Goal: Information Seeking & Learning: Find contact information

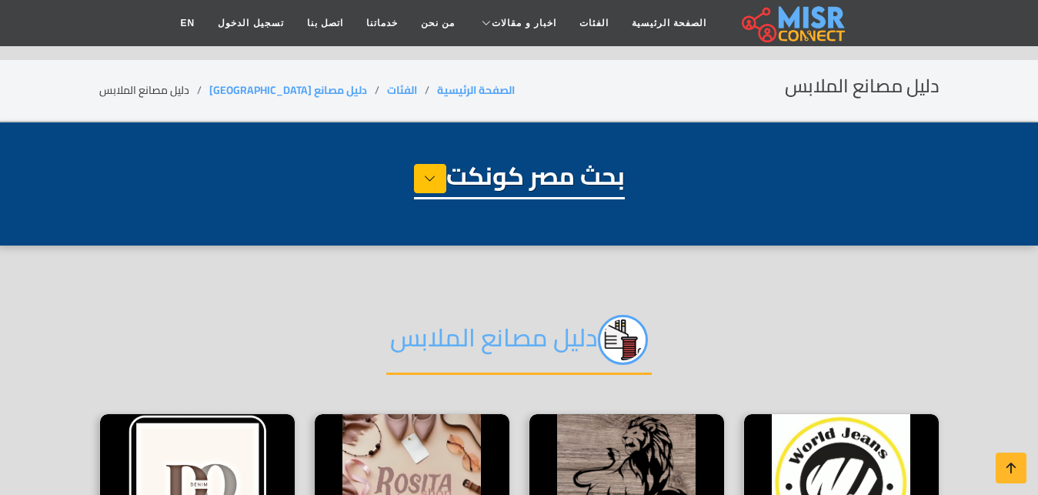
select select "**********"
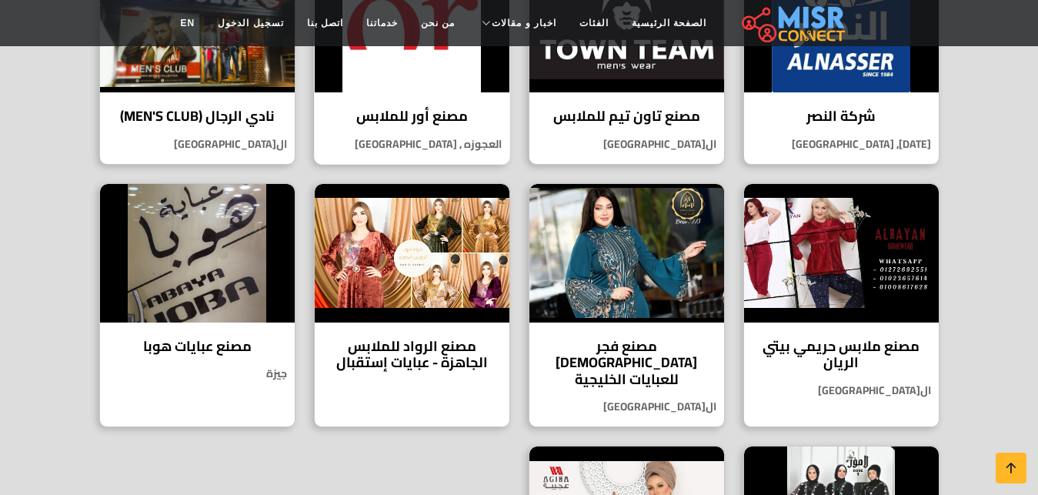
scroll to position [628, 0]
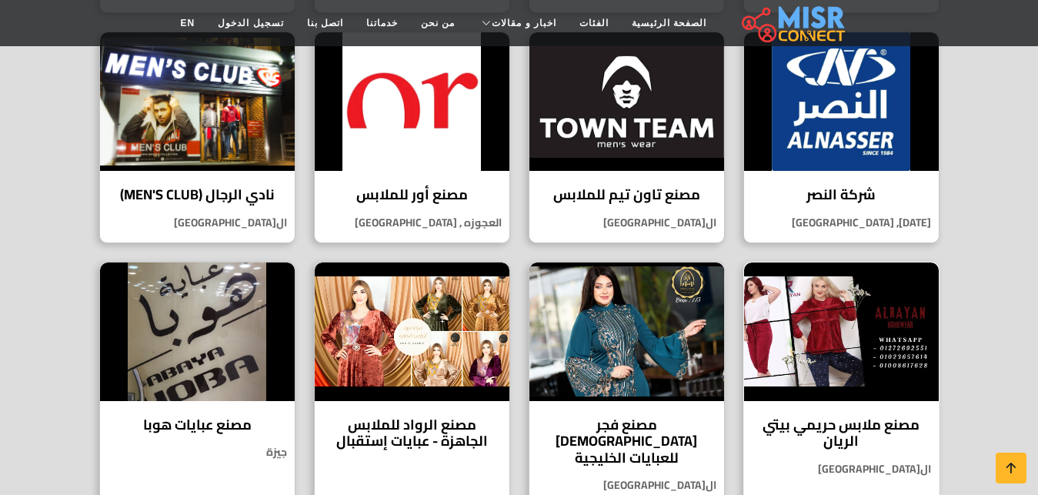
click at [792, 348] on img at bounding box center [841, 331] width 195 height 138
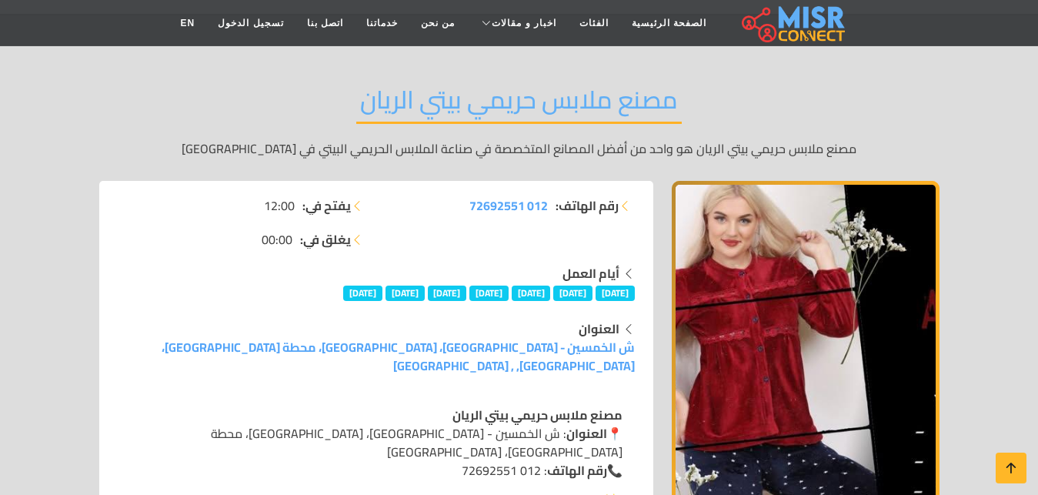
scroll to position [78, 0]
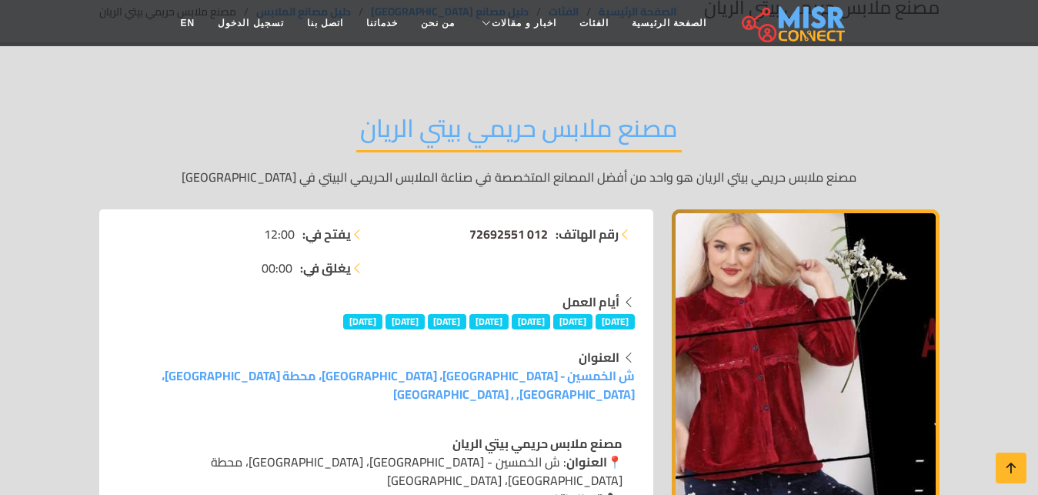
click at [508, 232] on span "012 72692551" at bounding box center [508, 233] width 78 height 23
click at [628, 100] on div "مصنع ملابس حريمي بيتي الريان مصنع ملابس حريمي بيتي الريان هو واحد من أفضل المصا…" at bounding box center [519, 149] width 840 height 119
click at [505, 247] on div "رقم الهاتف: 012 72692551" at bounding box center [510, 259] width 268 height 68
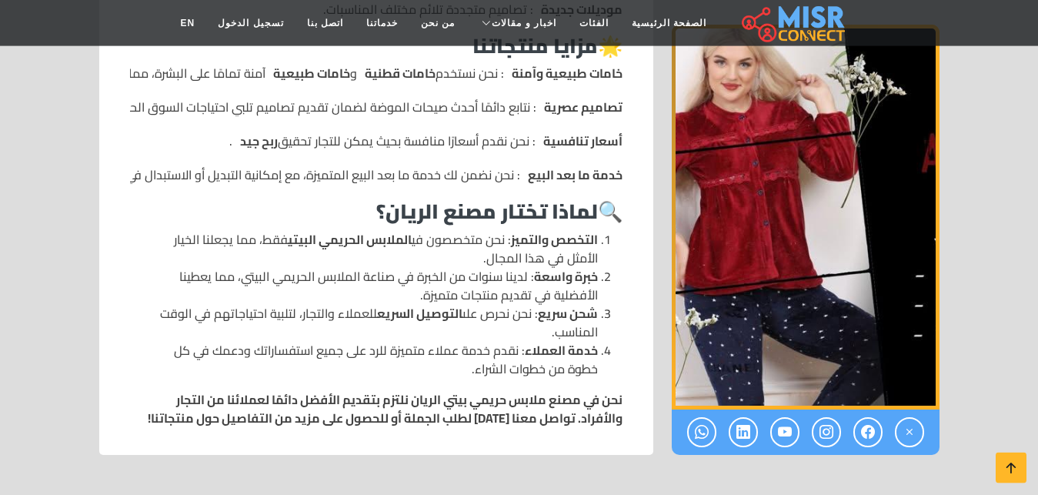
scroll to position [1647, 0]
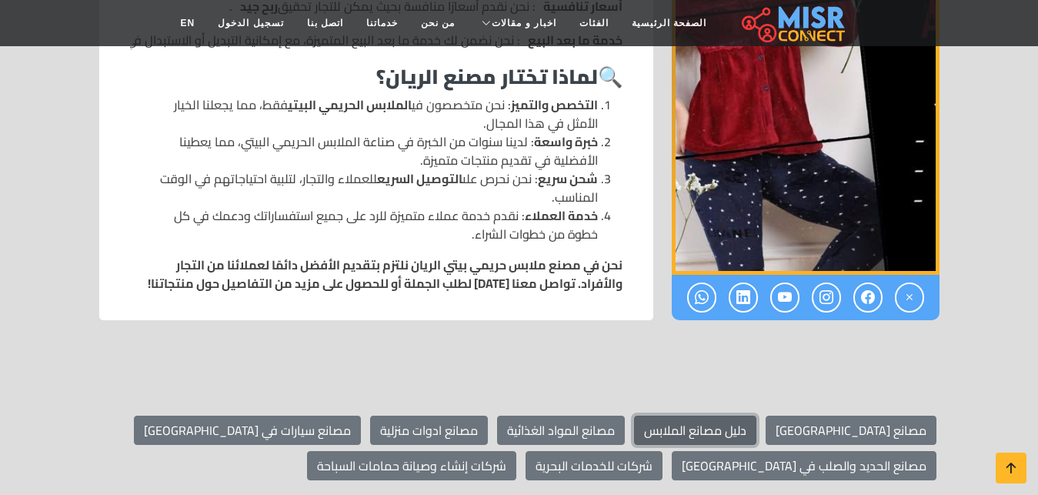
click at [756, 415] on link "دليل مصانع الملابس" at bounding box center [695, 429] width 122 height 29
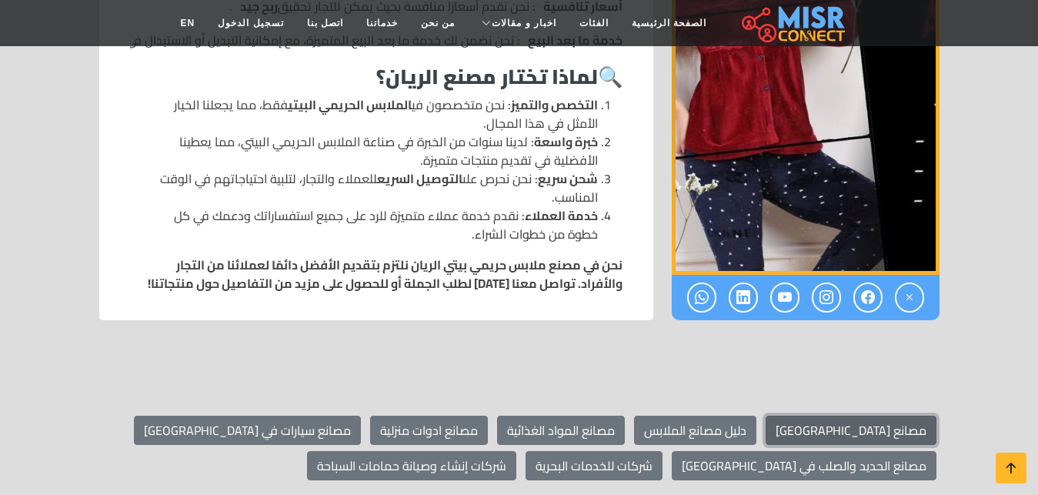
click at [888, 415] on link "مصانع [GEOGRAPHIC_DATA]" at bounding box center [850, 429] width 171 height 29
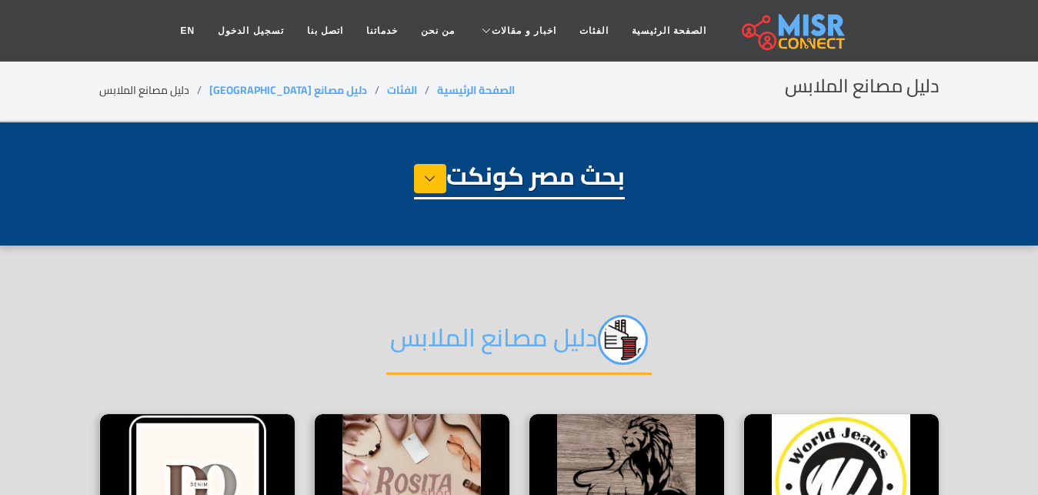
select select "**********"
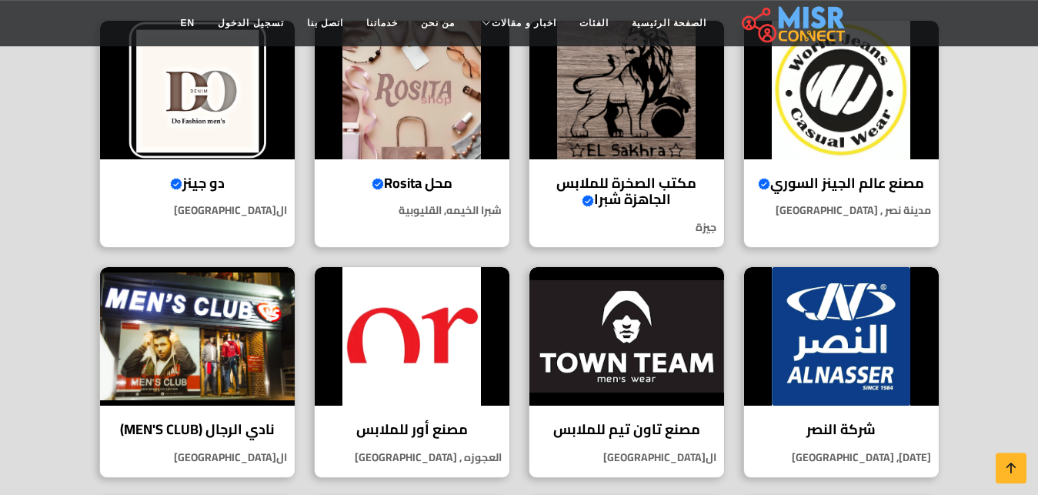
scroll to position [392, 0]
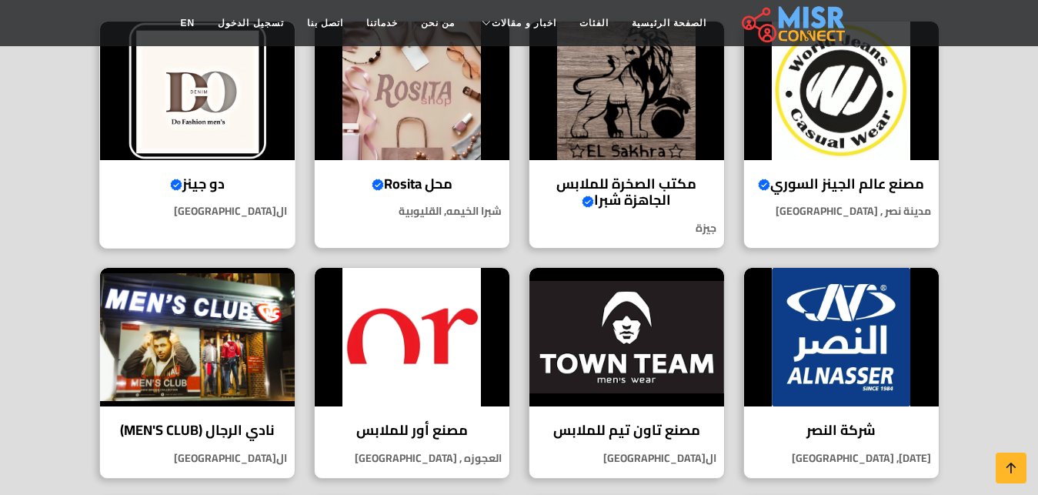
click at [248, 142] on img at bounding box center [197, 91] width 195 height 138
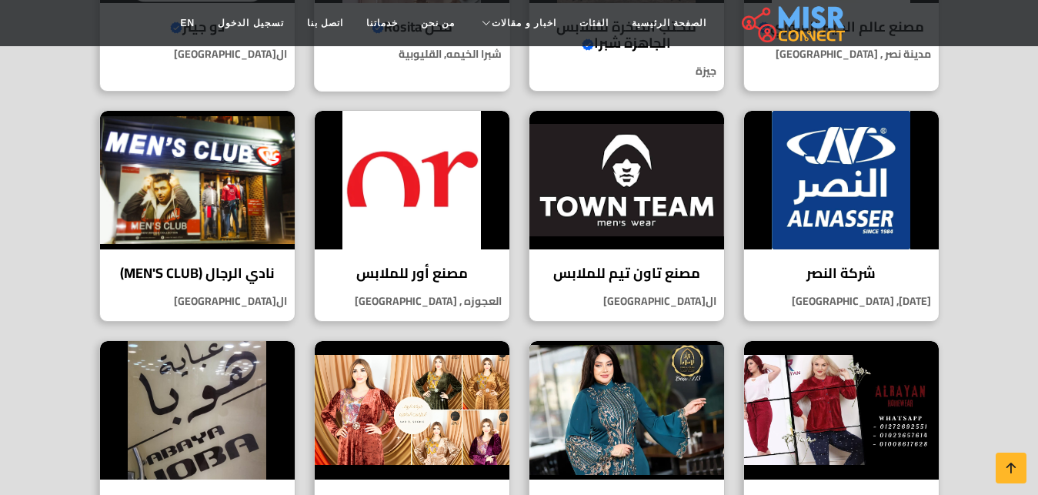
scroll to position [628, 0]
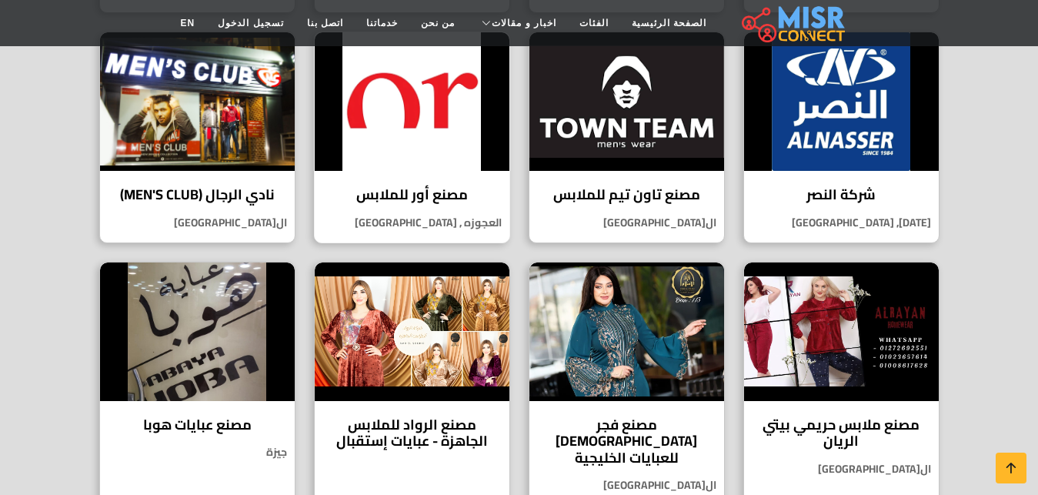
click at [403, 126] on img at bounding box center [412, 101] width 195 height 138
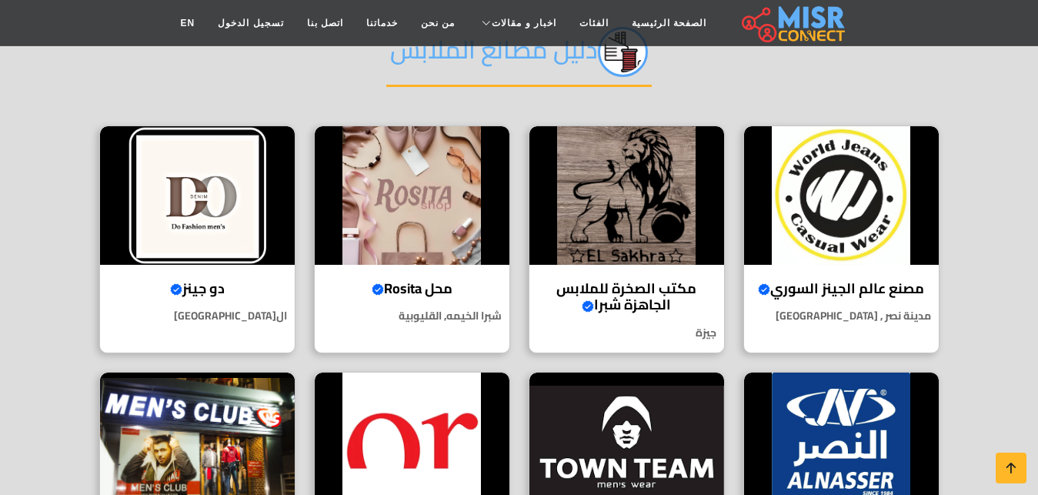
scroll to position [235, 0]
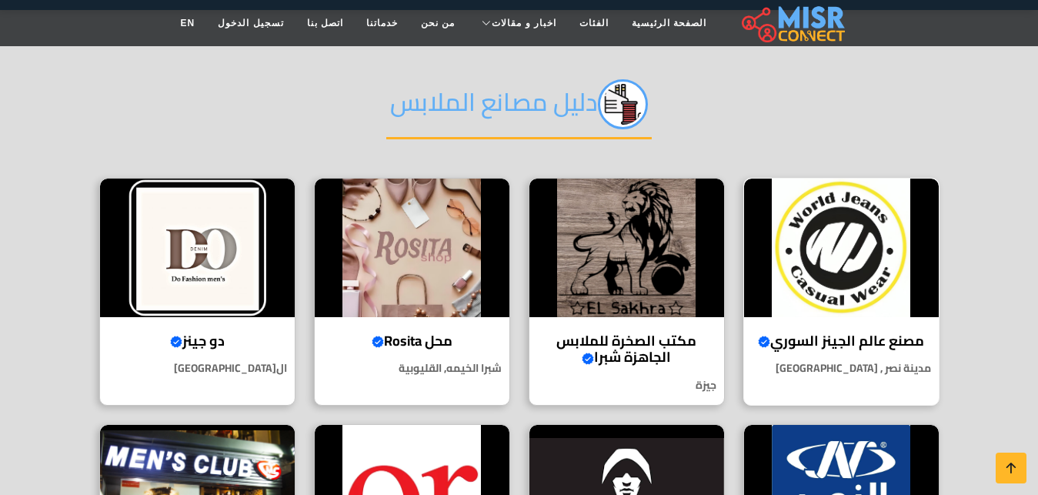
click at [846, 281] on img at bounding box center [841, 247] width 195 height 138
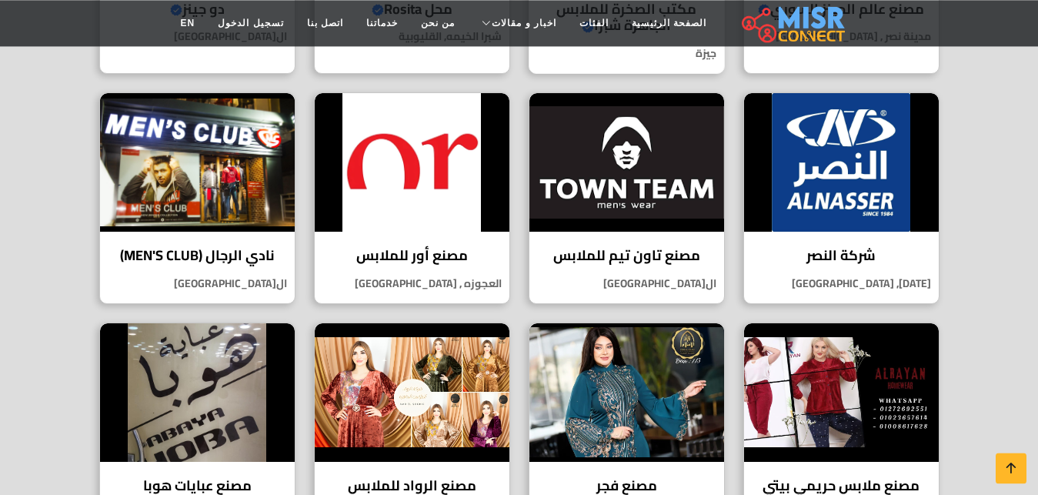
scroll to position [628, 0]
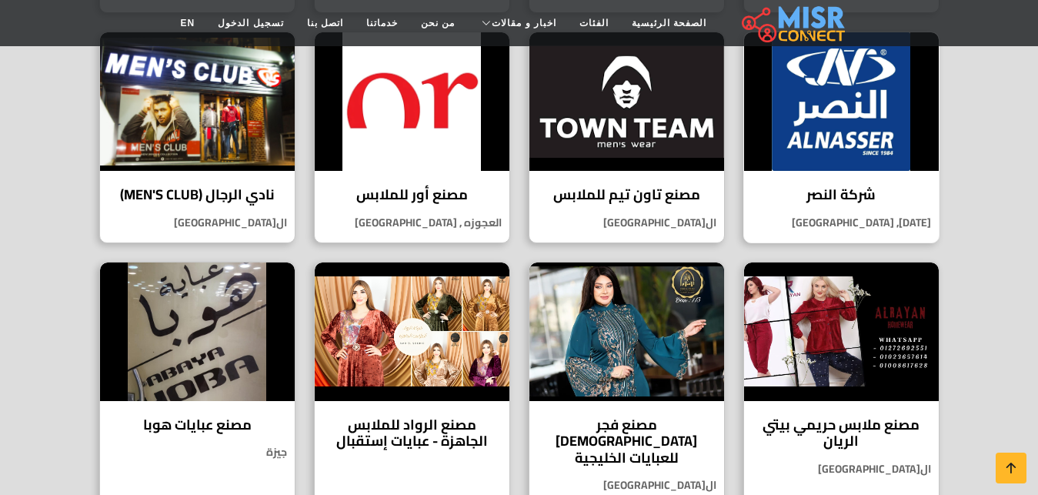
click at [777, 129] on img at bounding box center [841, 101] width 195 height 138
click at [603, 135] on img at bounding box center [626, 101] width 195 height 138
click at [189, 138] on img at bounding box center [197, 101] width 195 height 138
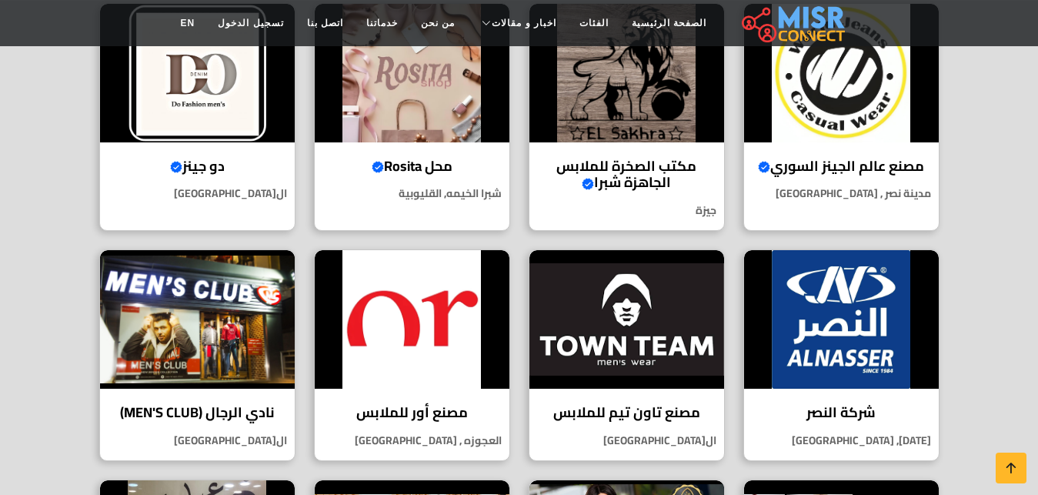
scroll to position [392, 0]
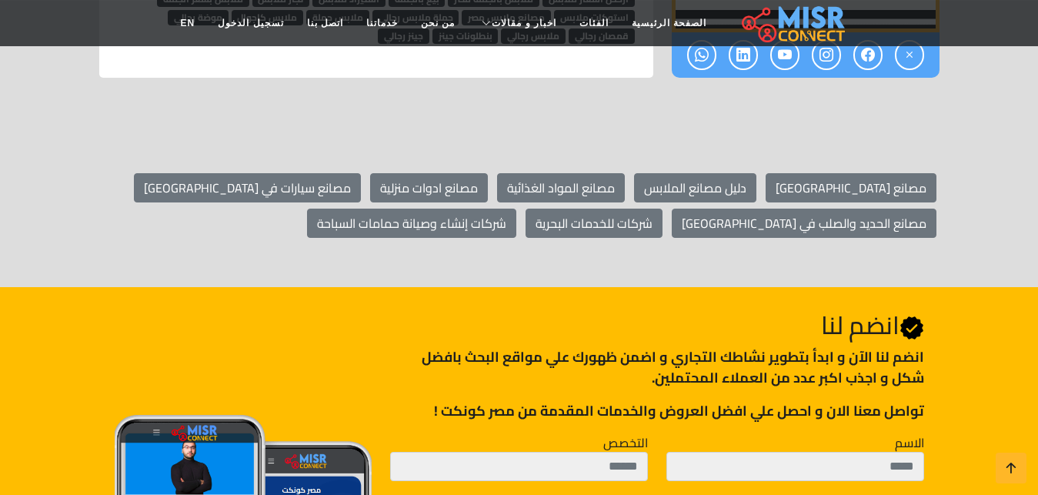
scroll to position [4393, 0]
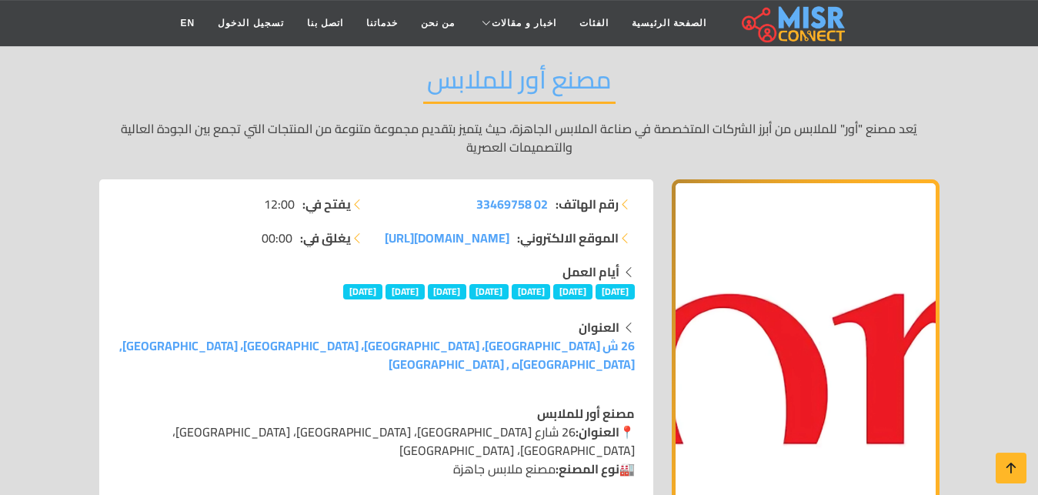
scroll to position [235, 0]
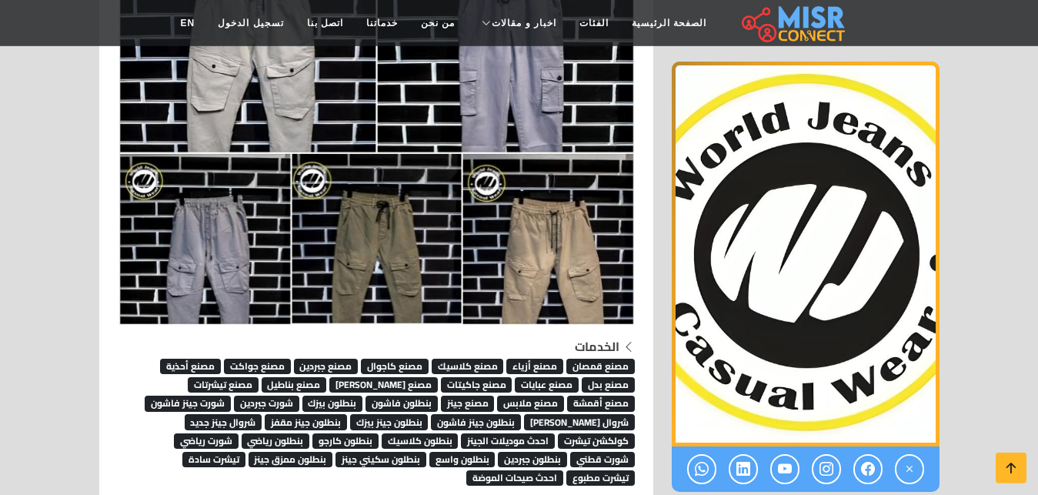
scroll to position [5099, 0]
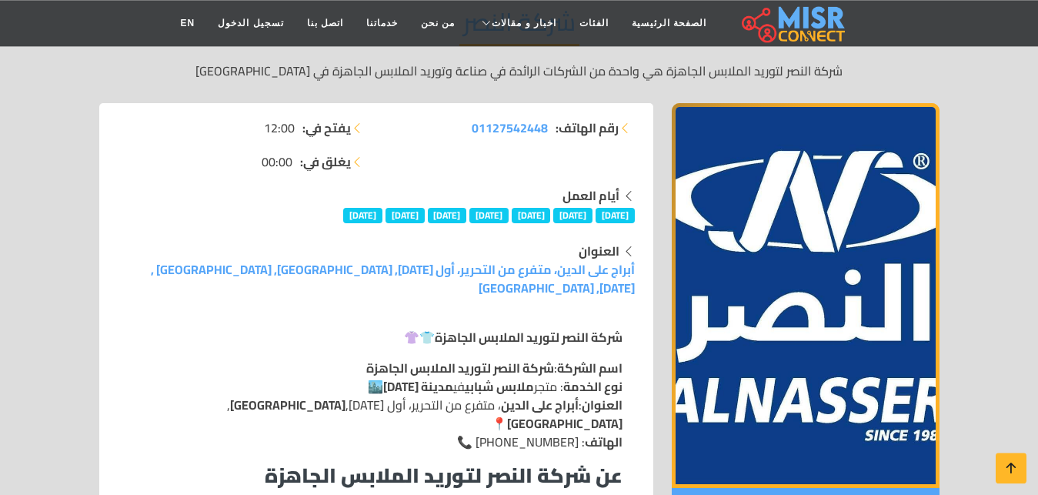
scroll to position [157, 0]
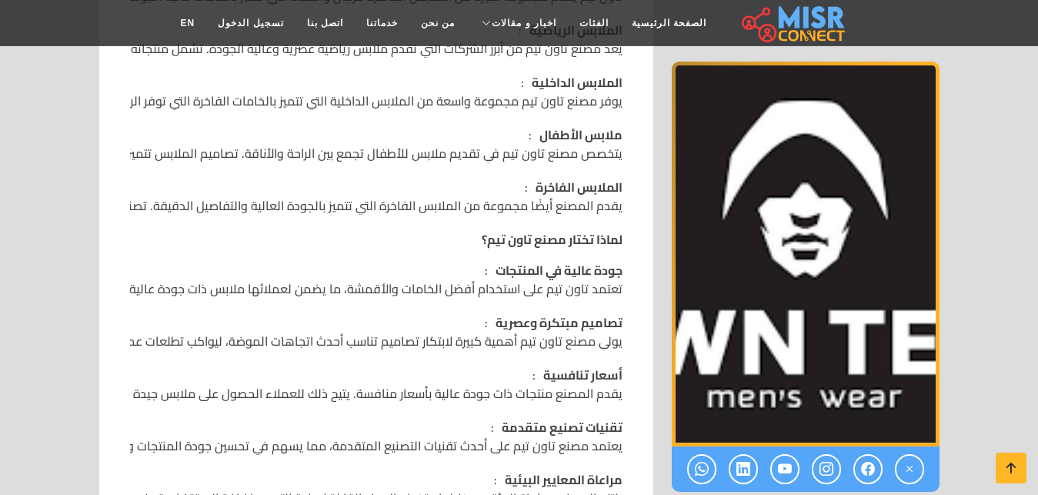
scroll to position [941, 0]
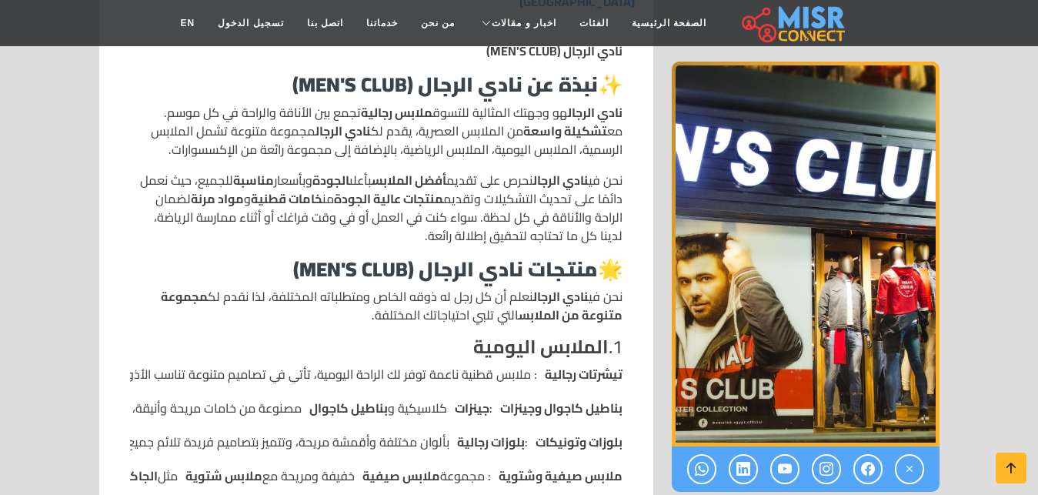
scroll to position [706, 0]
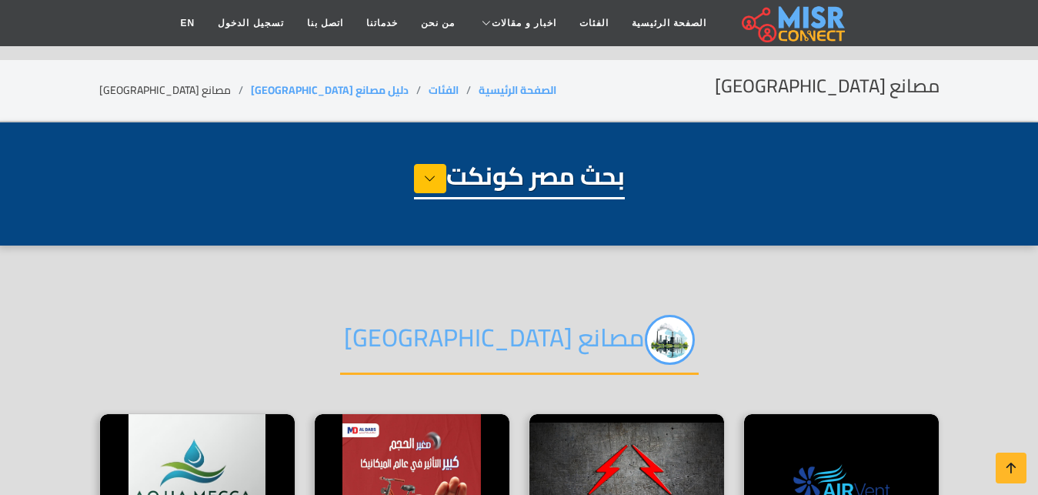
select select "**********"
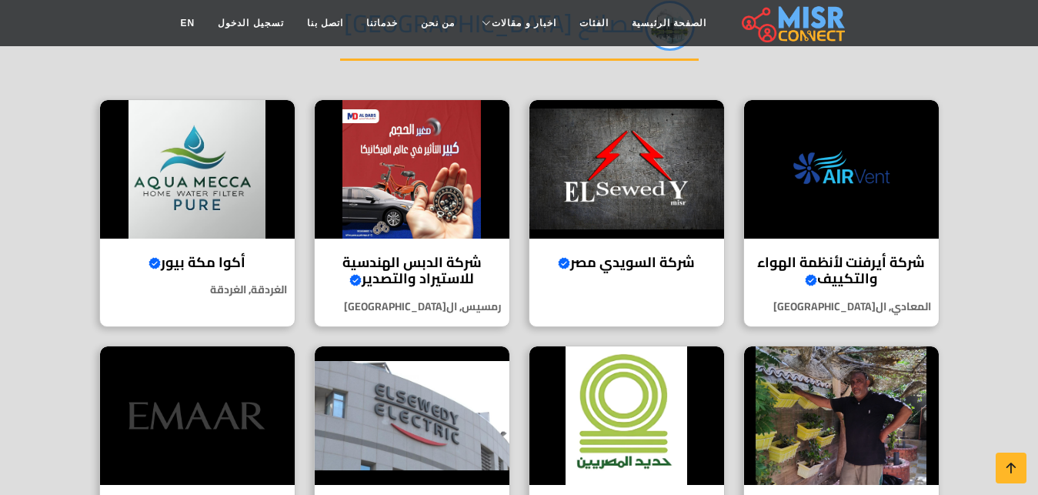
scroll to position [314, 0]
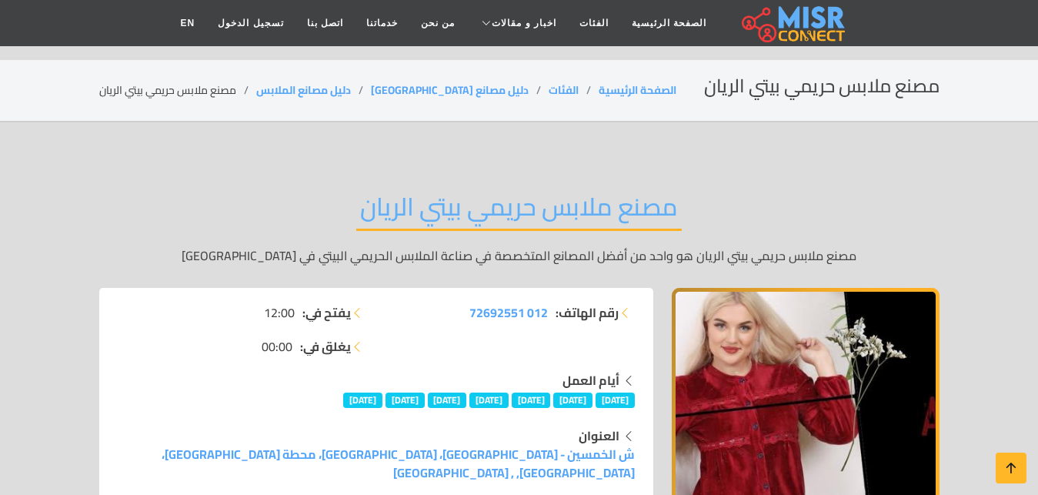
scroll to position [1647, 0]
